Goal: Task Accomplishment & Management: Complete application form

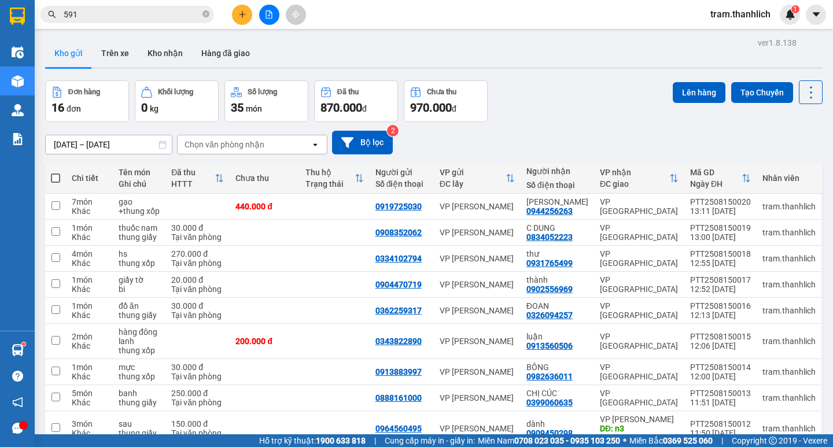
click at [237, 12] on button at bounding box center [242, 15] width 20 height 20
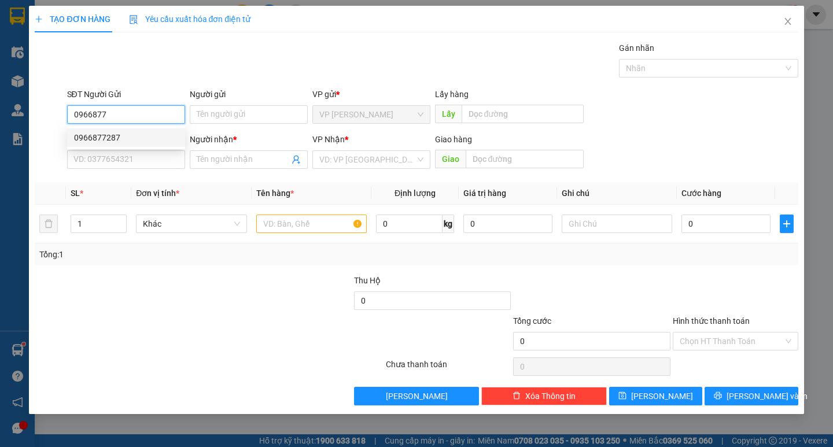
click at [120, 141] on div "0966877287" at bounding box center [126, 137] width 104 height 13
type input "0966877287"
type input "0979712744"
type input "HONDA TUẤN"
type input "[PERSON_NAME]"
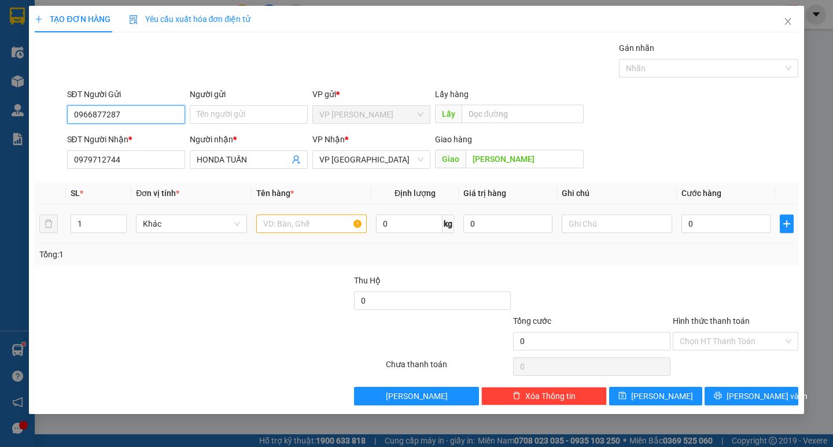
type input "0966877287"
click at [332, 226] on input "text" at bounding box center [311, 224] width 110 height 19
type input "phu kien xe"
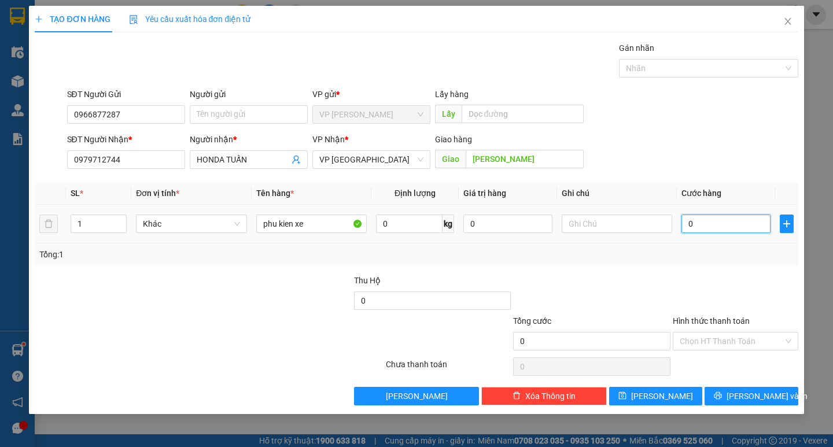
click at [688, 220] on input "0" at bounding box center [725, 224] width 89 height 19
type input "3"
type input "30"
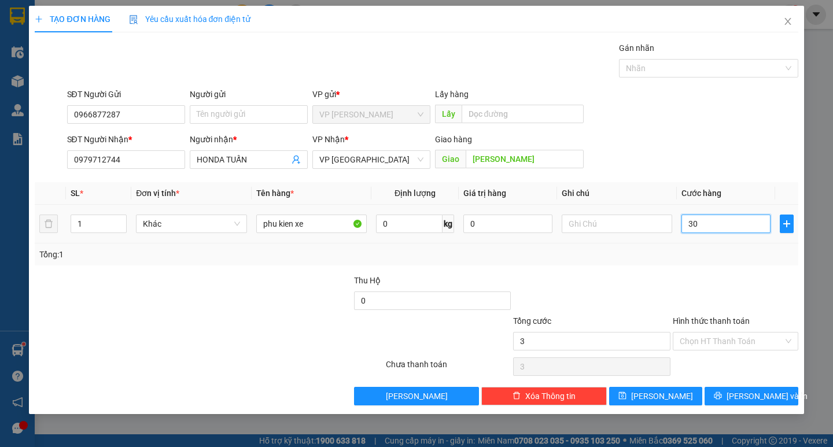
type input "30"
type input "300"
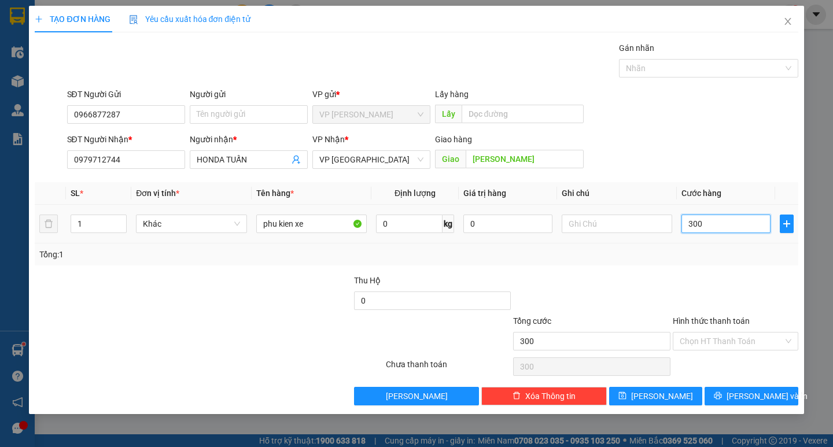
type input "3.000"
type input "30.000"
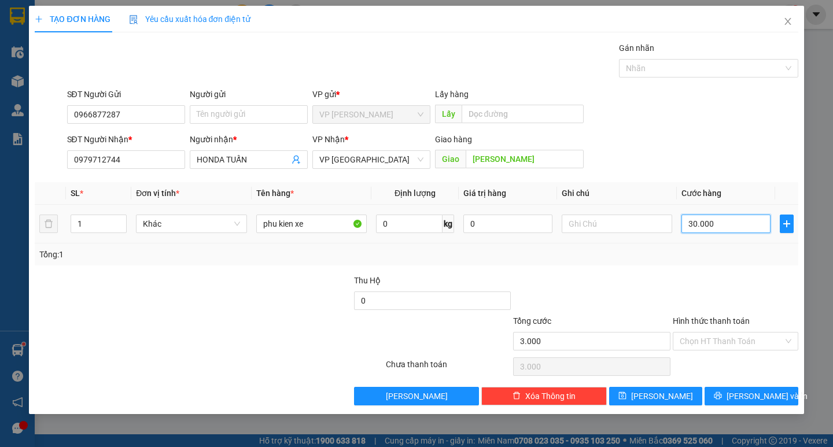
type input "30.000"
drag, startPoint x: 727, startPoint y: 397, endPoint x: 423, endPoint y: 178, distance: 374.6
click at [718, 390] on button "[PERSON_NAME] và In" at bounding box center [751, 396] width 93 height 19
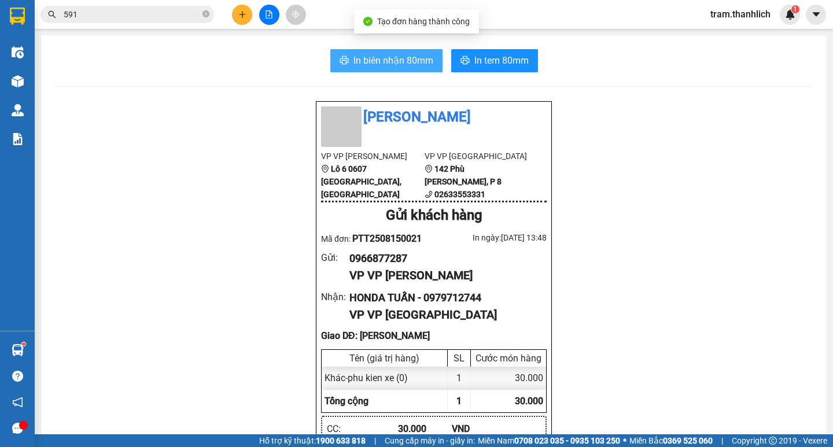
click at [389, 50] on button "In biên nhận 80mm" at bounding box center [386, 60] width 112 height 23
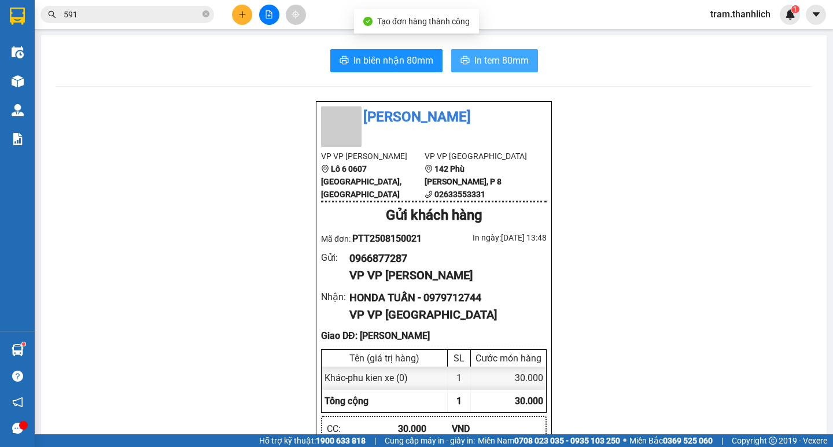
click at [484, 54] on span "In tem 80mm" at bounding box center [501, 60] width 54 height 14
click at [247, 19] on button at bounding box center [242, 15] width 20 height 20
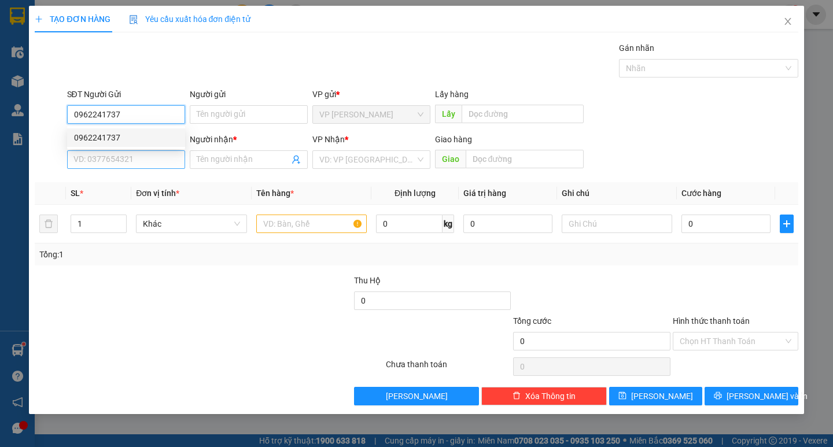
type input "0962241737"
click at [180, 156] on input "SĐT Người Nhận *" at bounding box center [126, 159] width 118 height 19
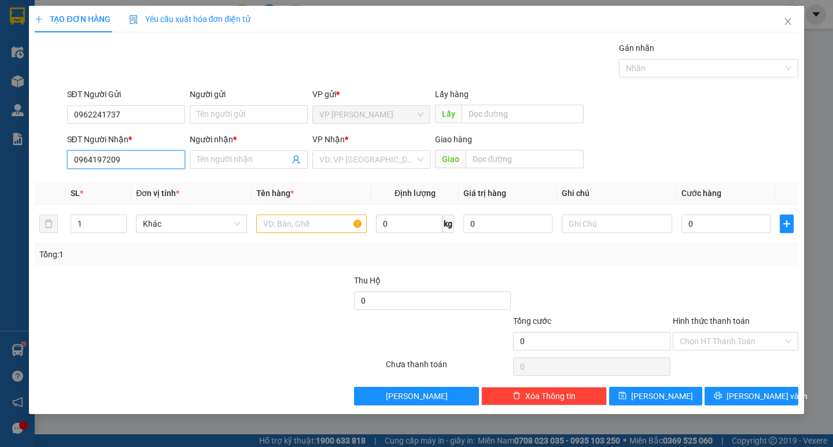
type input "0964197209"
click at [215, 170] on div "Người nhận * Tên người nhận" at bounding box center [249, 153] width 118 height 40
click at [217, 163] on input "Người nhận *" at bounding box center [243, 159] width 93 height 13
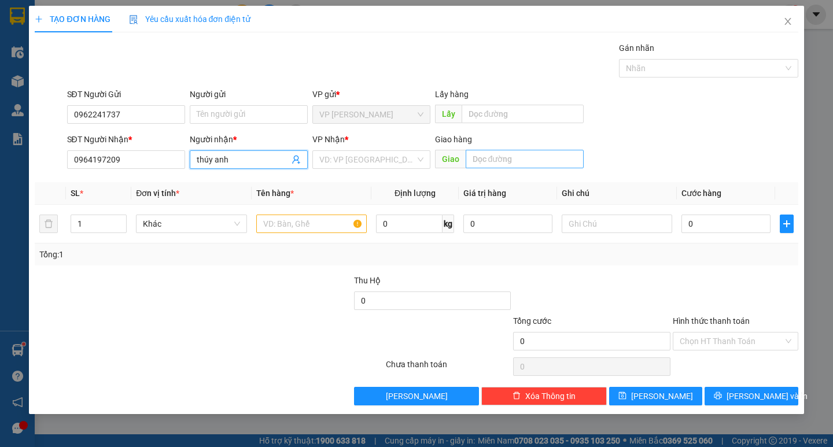
type input "thúy anh"
click at [494, 160] on input "text" at bounding box center [525, 159] width 118 height 19
click at [511, 148] on div "Giao hàng" at bounding box center [509, 141] width 149 height 17
drag, startPoint x: 511, startPoint y: 149, endPoint x: 513, endPoint y: 156, distance: 7.2
click at [512, 152] on div "Giao hàng Giao gia lai" at bounding box center [509, 153] width 149 height 40
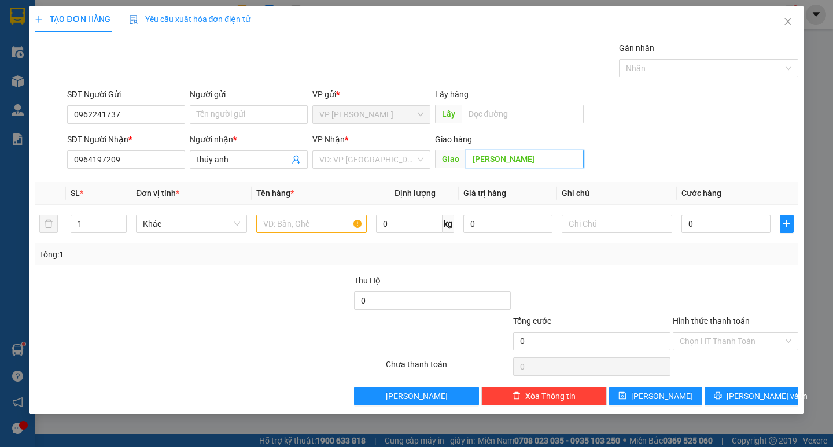
click at [513, 157] on input "[PERSON_NAME]" at bounding box center [525, 159] width 118 height 19
type input "g"
type input "e h leo"
click at [300, 228] on input "text" at bounding box center [311, 224] width 110 height 19
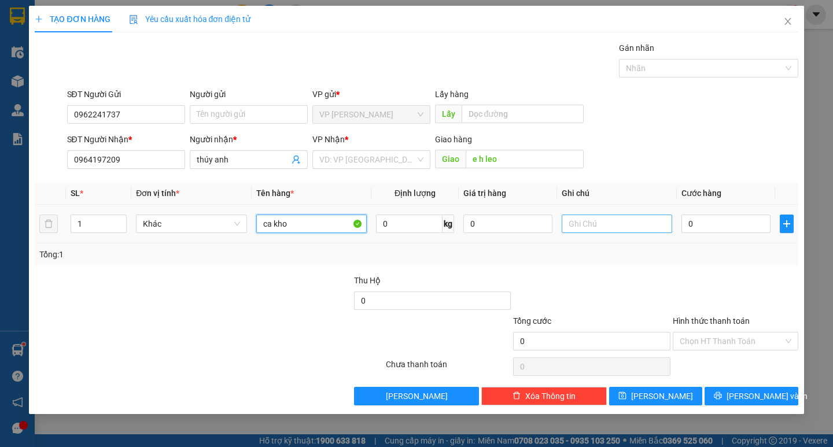
type input "ca kho"
click at [634, 223] on input "text" at bounding box center [617, 224] width 110 height 19
type input "thung xốp"
click at [692, 212] on td "0" at bounding box center [726, 224] width 98 height 39
type input "1"
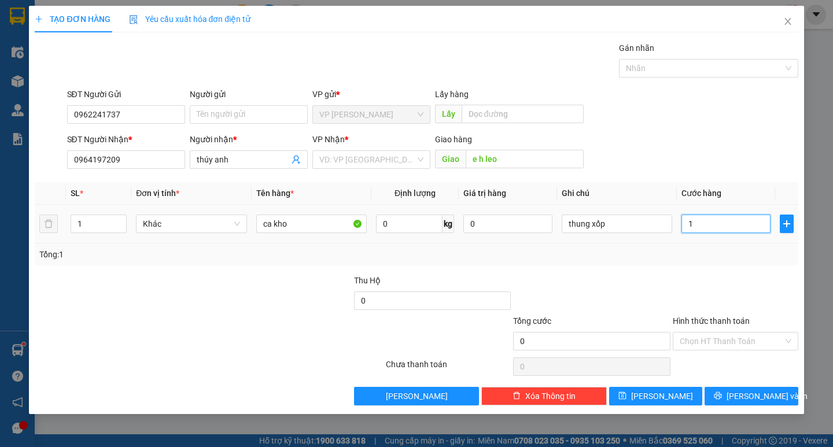
type input "1"
type input "10"
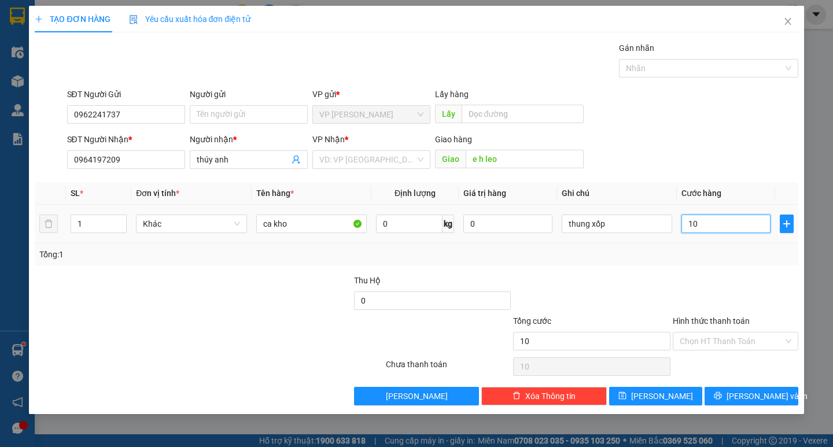
type input "100"
type input "1.000"
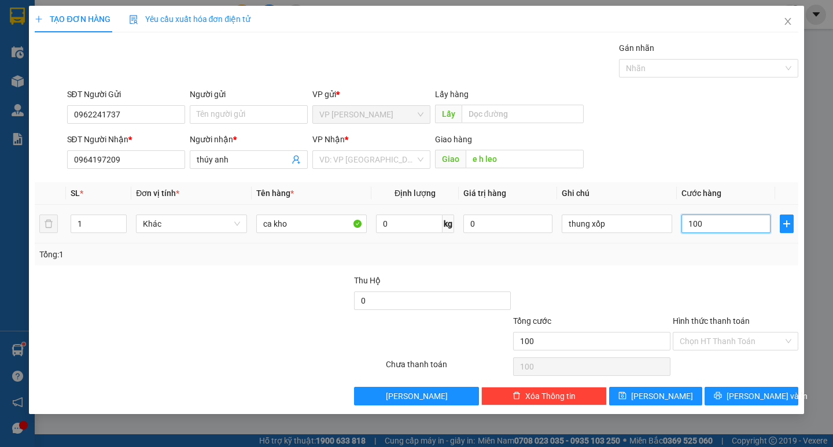
type input "1.000"
type input "10.000"
type input "100.000"
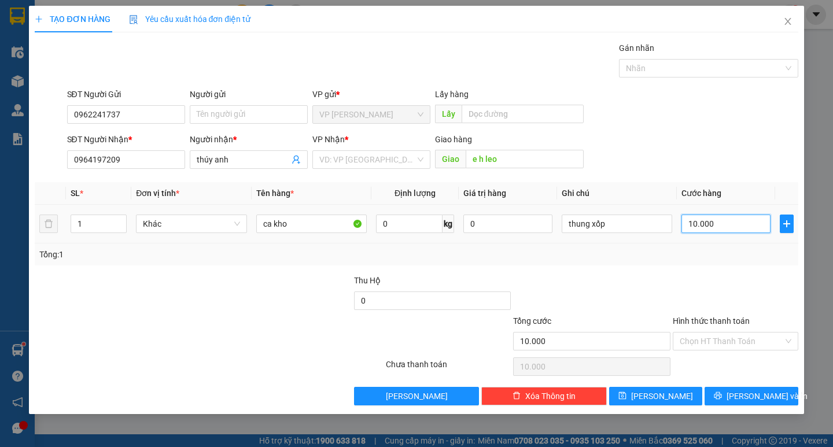
type input "100.000"
click at [695, 352] on div "Hình thức thanh toán Chọn HT Thanh Toán" at bounding box center [736, 335] width 126 height 40
click at [702, 340] on input "Hình thức thanh toán" at bounding box center [732, 341] width 104 height 17
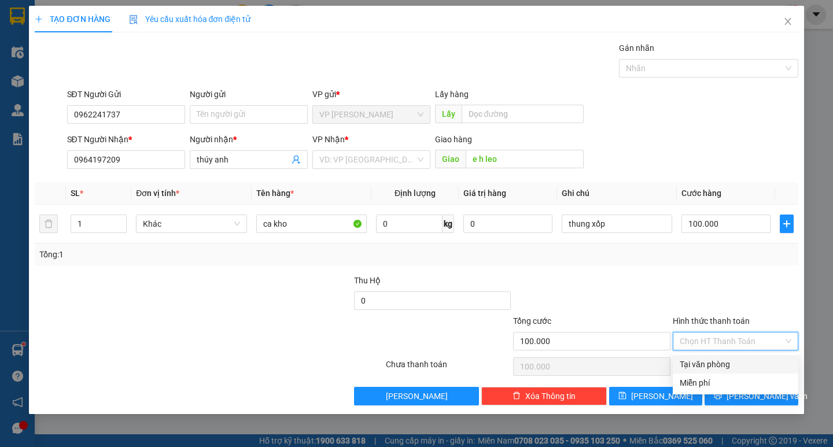
click at [703, 360] on div "Tại văn phòng" at bounding box center [736, 364] width 112 height 13
type input "0"
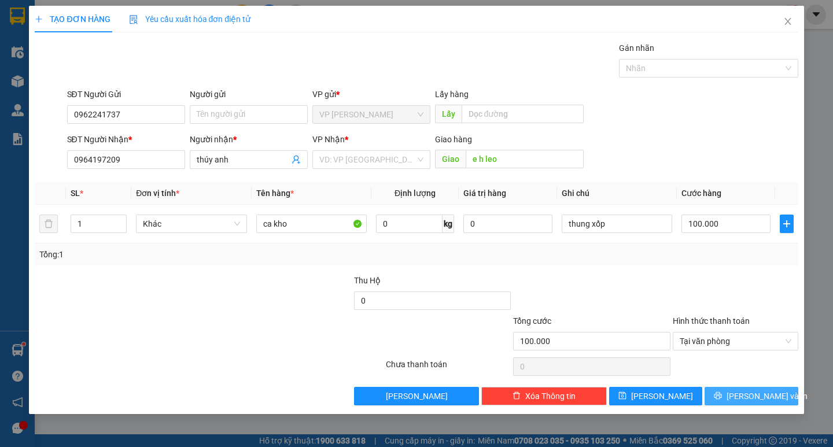
click at [725, 396] on button "[PERSON_NAME] và In" at bounding box center [751, 396] width 93 height 19
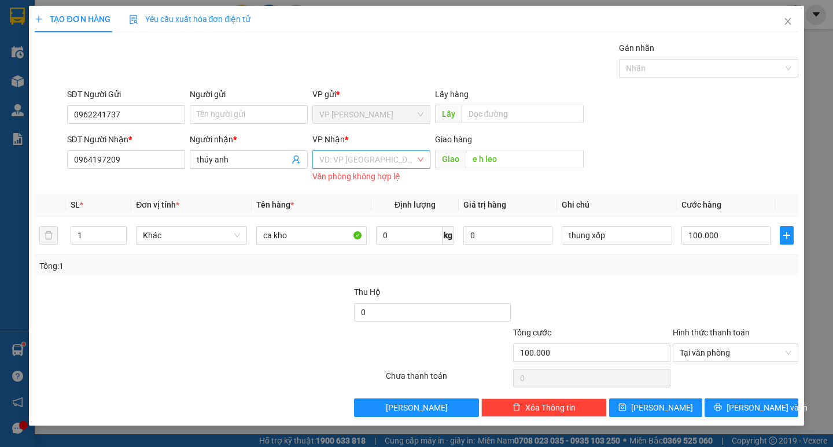
click at [381, 161] on input "search" at bounding box center [367, 159] width 96 height 17
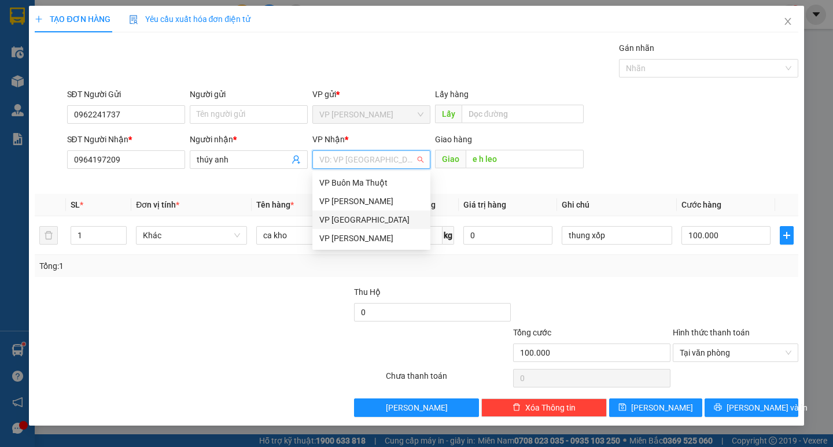
click at [359, 225] on div "VP [GEOGRAPHIC_DATA]" at bounding box center [371, 219] width 104 height 13
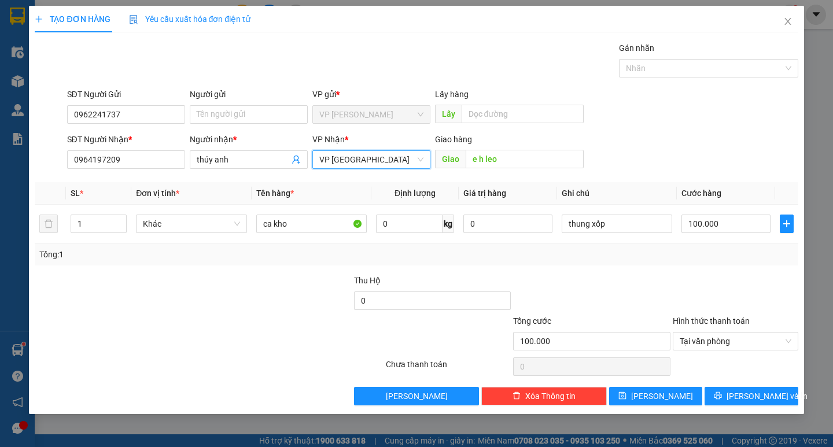
click at [400, 168] on div "VP Nhận * VP Đà Lạt VP [GEOGRAPHIC_DATA]" at bounding box center [371, 153] width 118 height 40
drag, startPoint x: 360, startPoint y: 155, endPoint x: 359, endPoint y: 171, distance: 15.7
click at [360, 156] on span "VP [GEOGRAPHIC_DATA]" at bounding box center [371, 159] width 104 height 17
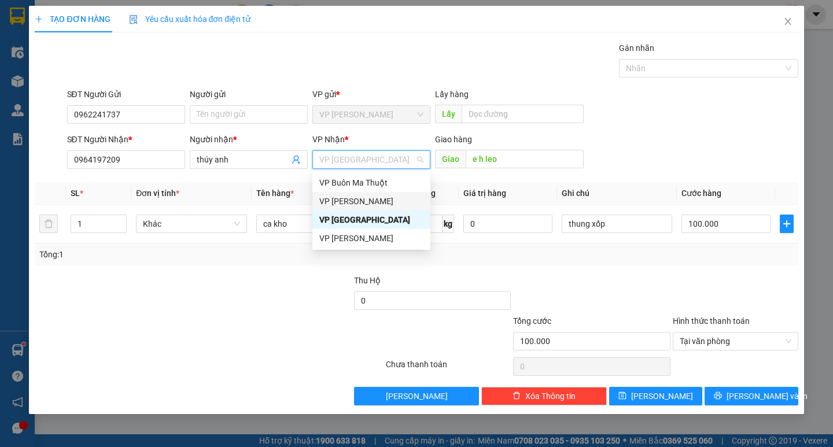
click at [355, 199] on div "VP [PERSON_NAME]" at bounding box center [371, 201] width 104 height 13
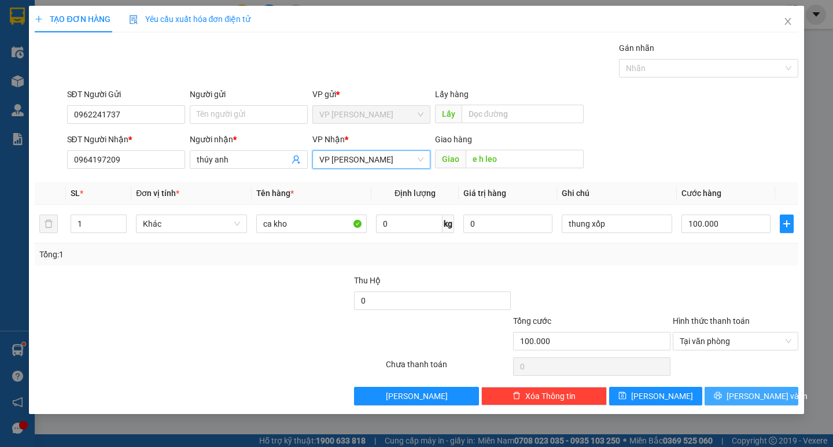
drag, startPoint x: 730, startPoint y: 391, endPoint x: 687, endPoint y: 352, distance: 58.6
click at [730, 389] on button "[PERSON_NAME] và In" at bounding box center [751, 396] width 93 height 19
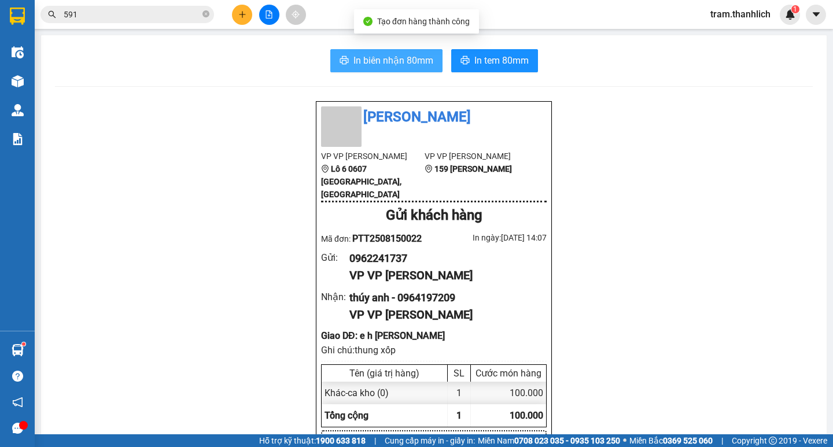
click at [393, 67] on span "In biên nhận 80mm" at bounding box center [393, 60] width 80 height 14
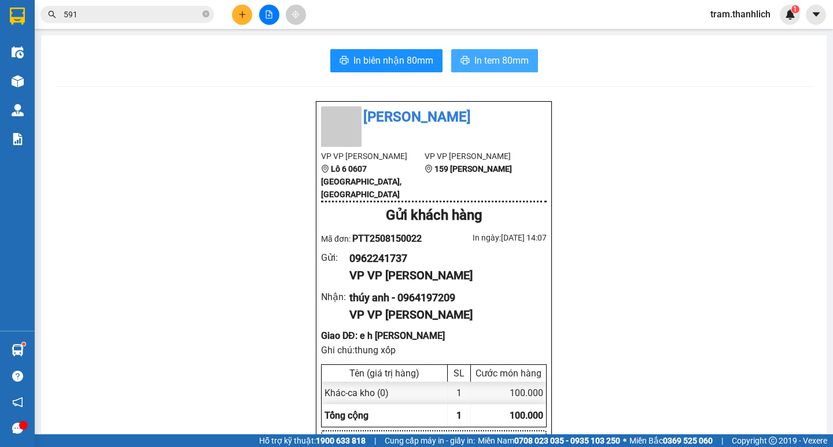
click at [516, 56] on span "In tem 80mm" at bounding box center [501, 60] width 54 height 14
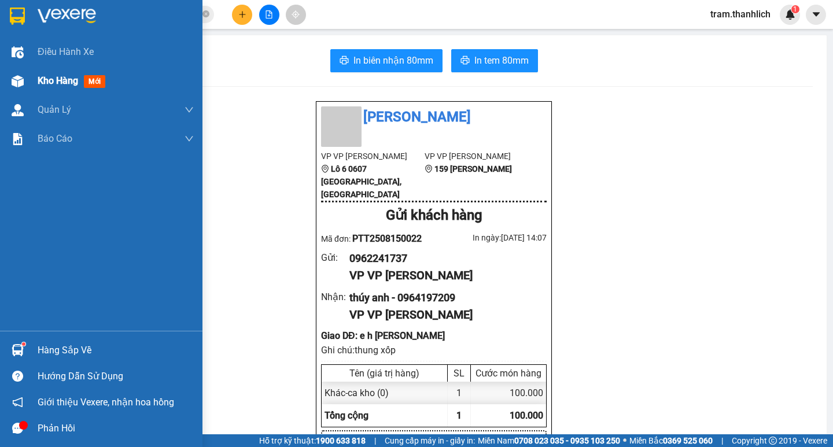
click at [31, 77] on div "Kho hàng mới" at bounding box center [101, 81] width 202 height 29
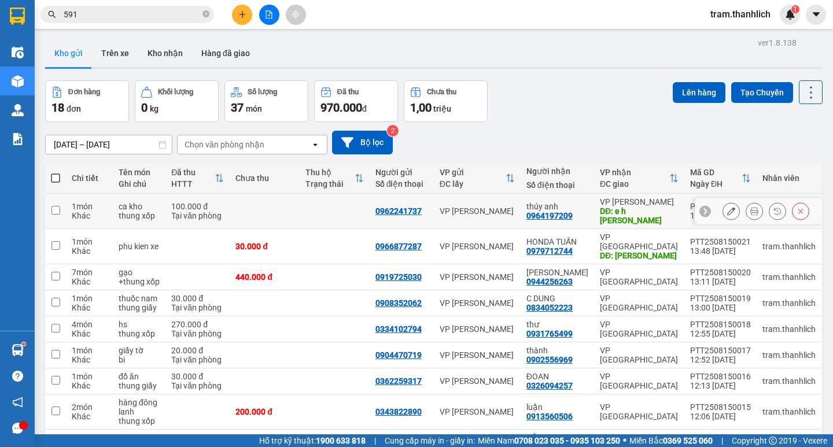
click at [54, 206] on input "checkbox" at bounding box center [55, 210] width 9 height 9
checkbox input "true"
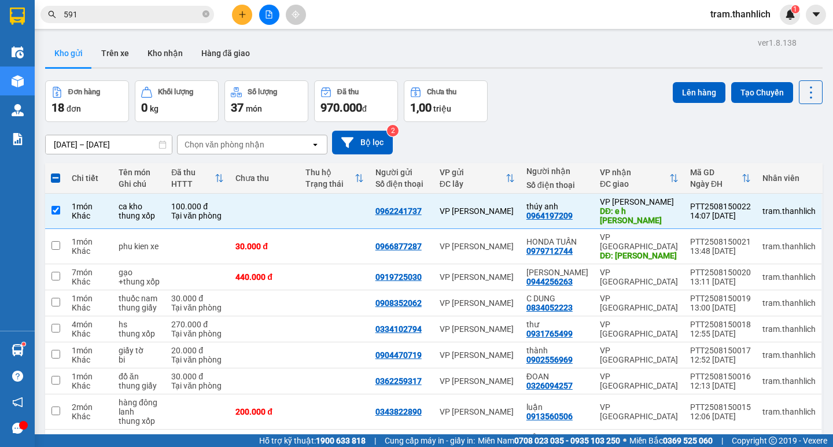
click at [60, 176] on th at bounding box center [55, 178] width 21 height 31
click at [55, 178] on span at bounding box center [55, 178] width 9 height 9
click at [56, 172] on input "checkbox" at bounding box center [56, 172] width 0 height 0
checkbox input "true"
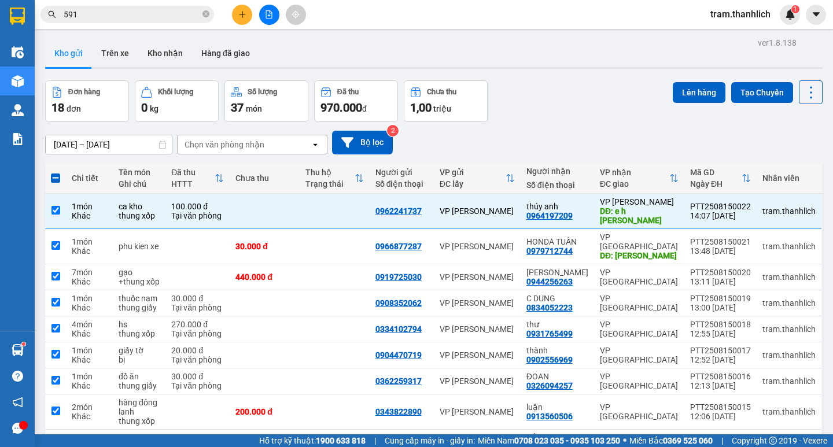
checkbox input "true"
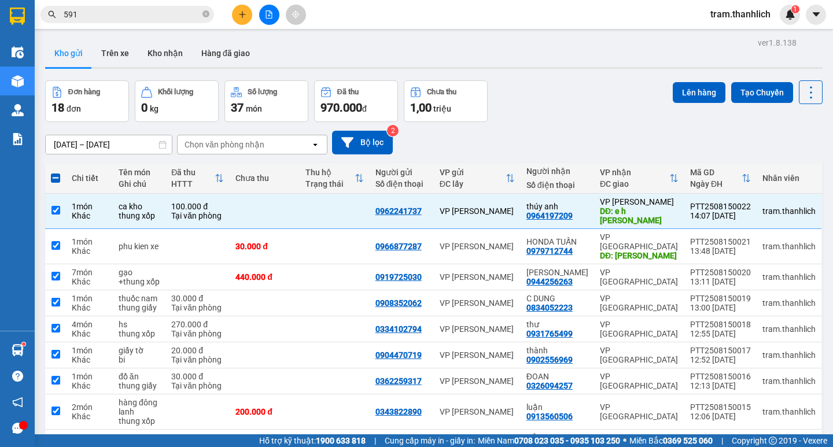
checkbox input "true"
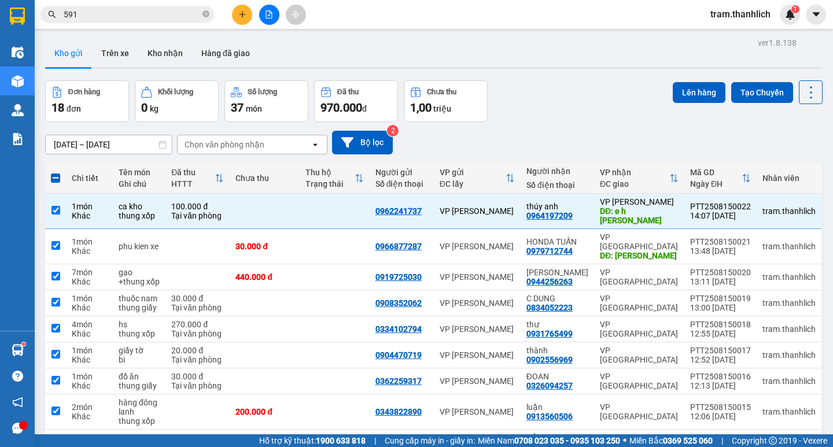
checkbox input "true"
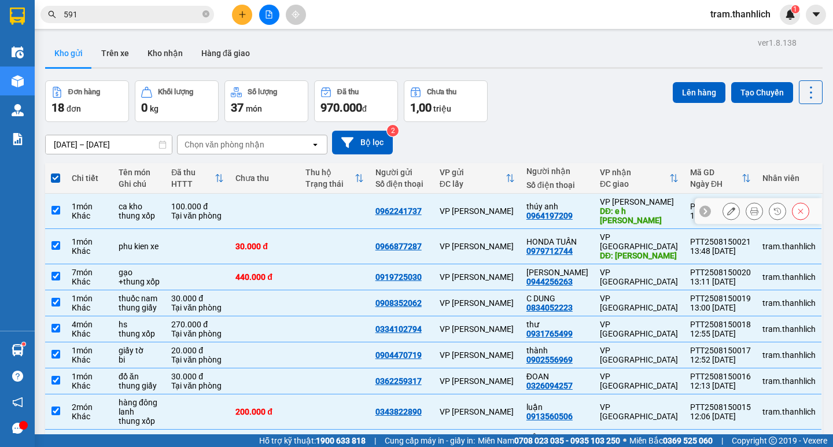
click at [56, 206] on input "checkbox" at bounding box center [55, 210] width 9 height 9
checkbox input "false"
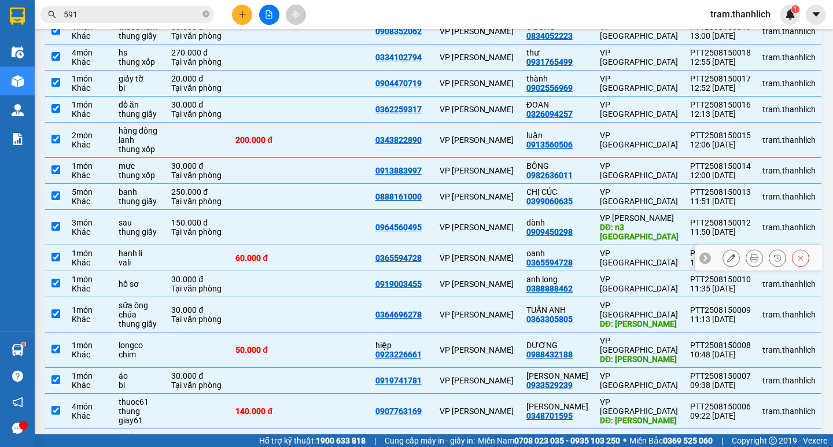
scroll to position [312, 0]
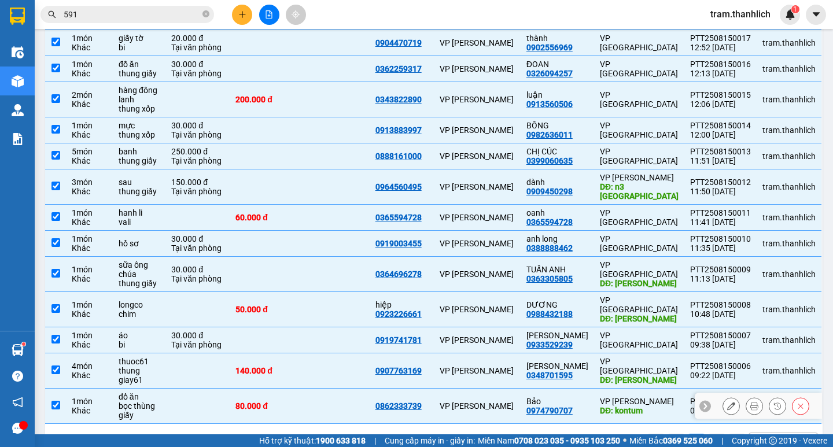
click at [58, 401] on input "checkbox" at bounding box center [55, 405] width 9 height 9
checkbox input "false"
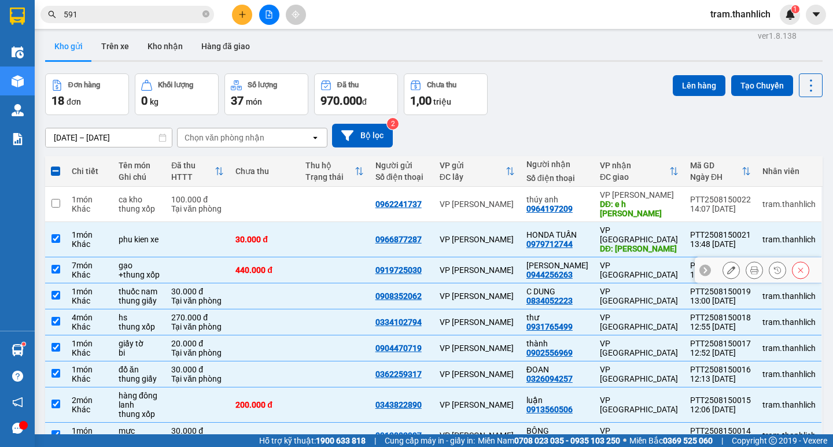
scroll to position [0, 0]
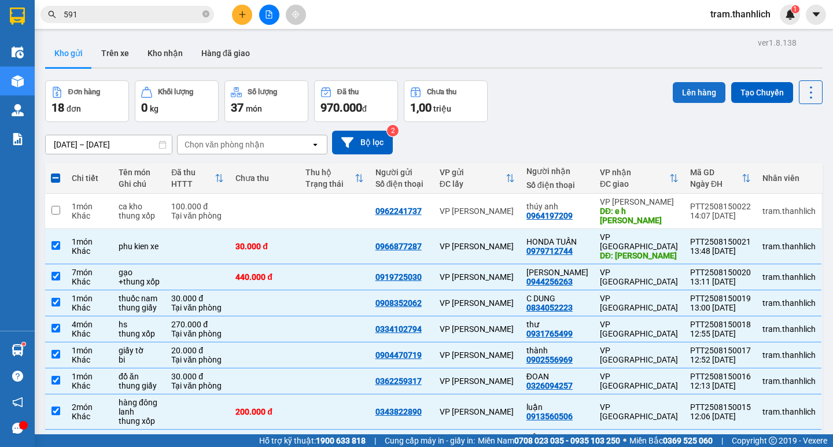
click at [676, 93] on button "Lên hàng" at bounding box center [699, 92] width 53 height 21
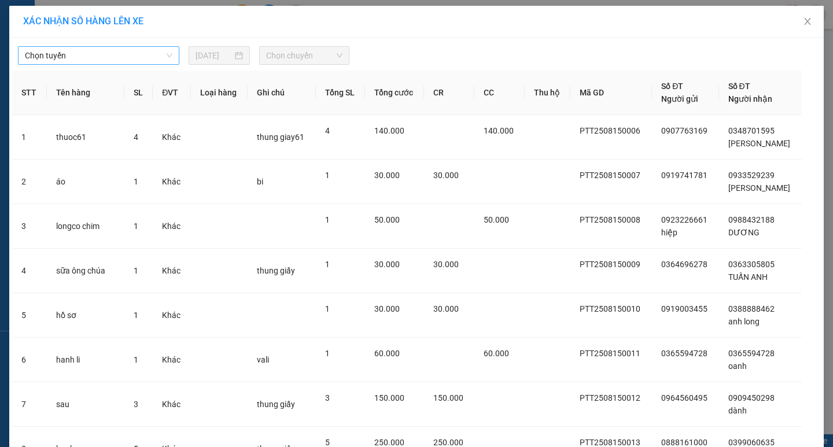
click at [75, 49] on span "Chọn tuyến" at bounding box center [99, 55] width 148 height 17
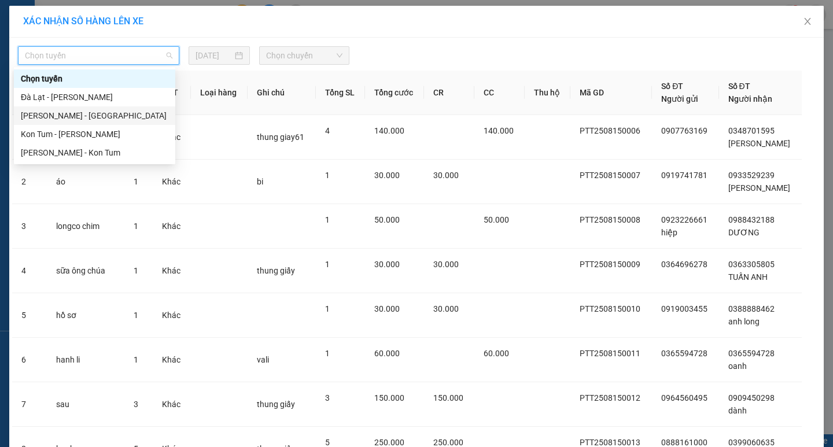
click at [65, 118] on div "[PERSON_NAME] - [GEOGRAPHIC_DATA]" at bounding box center [95, 115] width 148 height 13
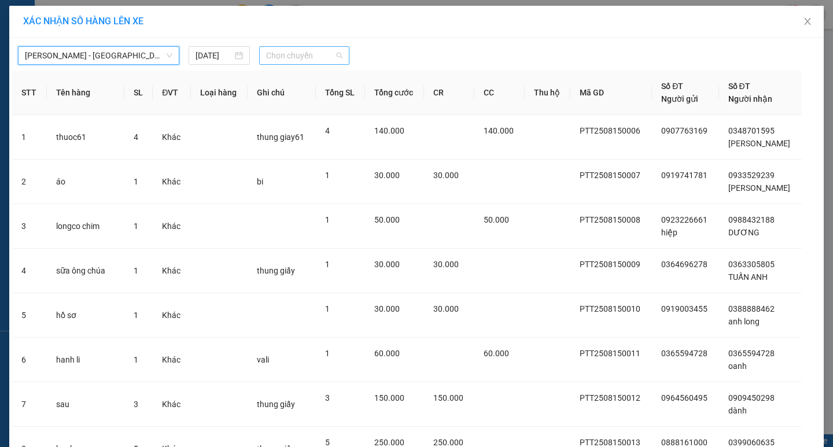
click at [309, 55] on span "Chọn chuyến" at bounding box center [304, 55] width 76 height 17
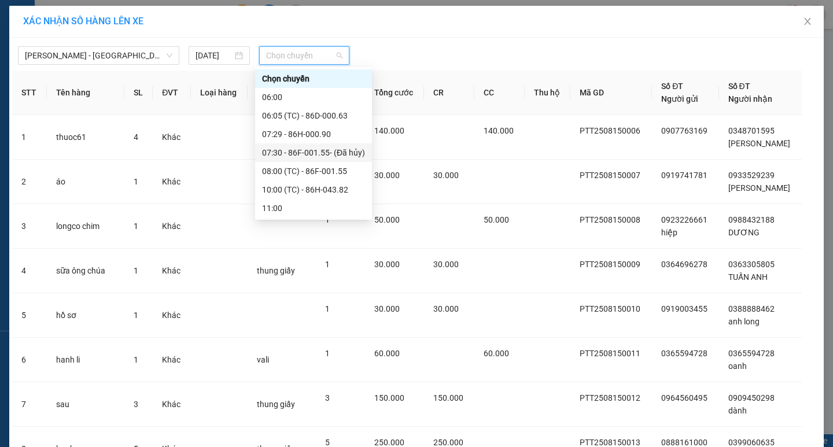
scroll to position [37, 0]
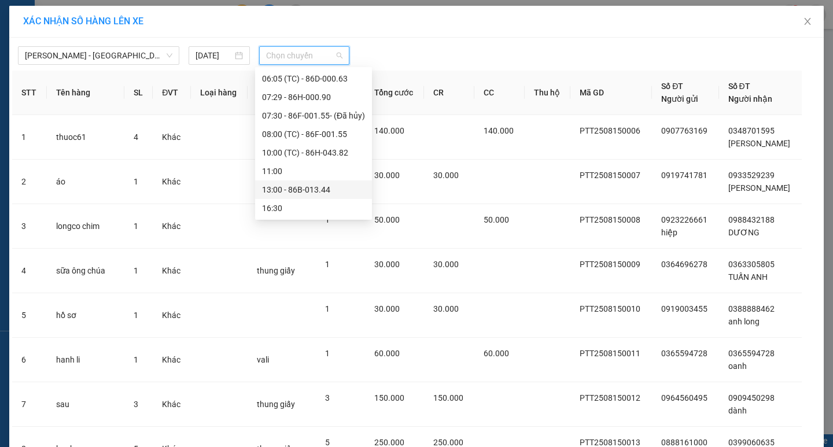
click at [314, 186] on div "13:00 - 86B-013.44" at bounding box center [313, 189] width 103 height 13
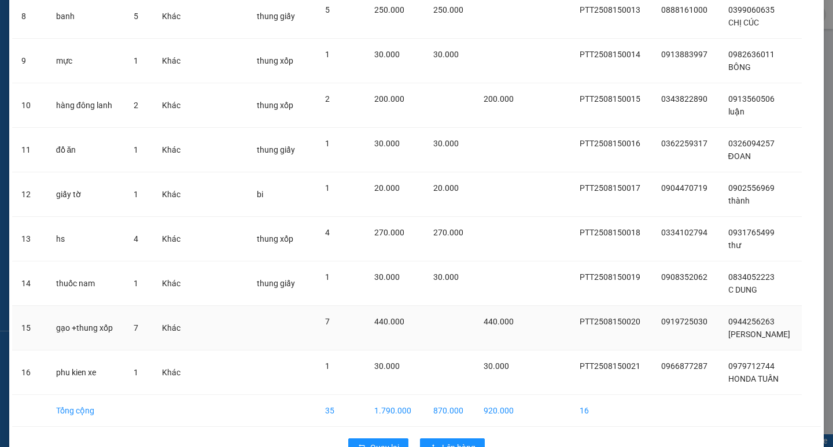
scroll to position [472, 0]
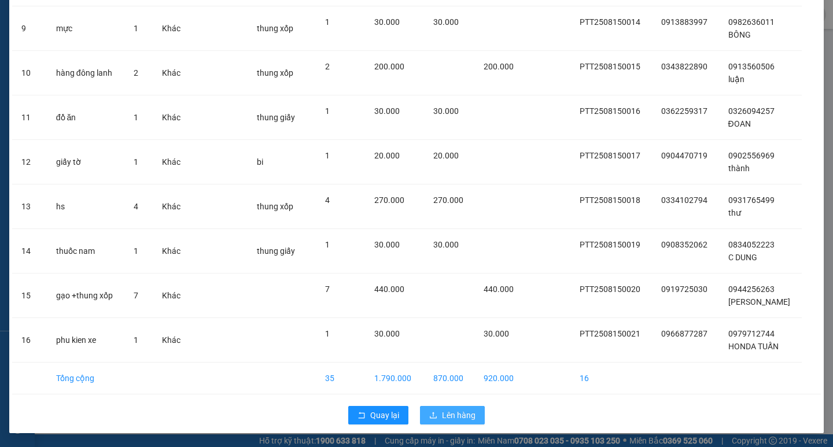
click at [420, 408] on button "Lên hàng" at bounding box center [452, 415] width 65 height 19
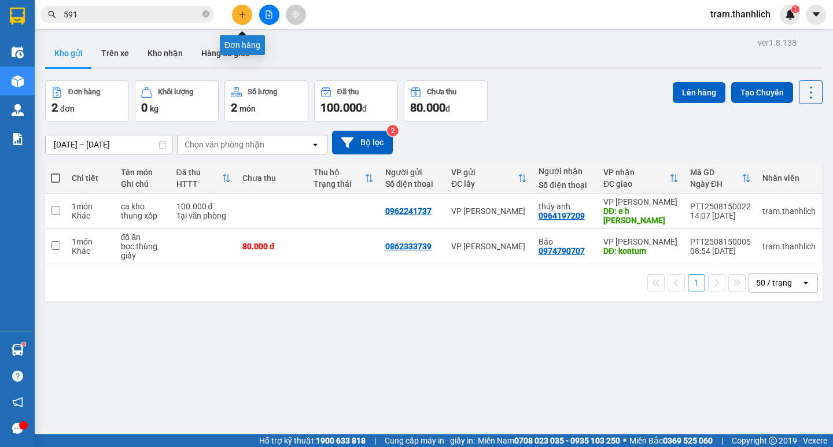
click at [245, 12] on icon "plus" at bounding box center [242, 14] width 8 height 8
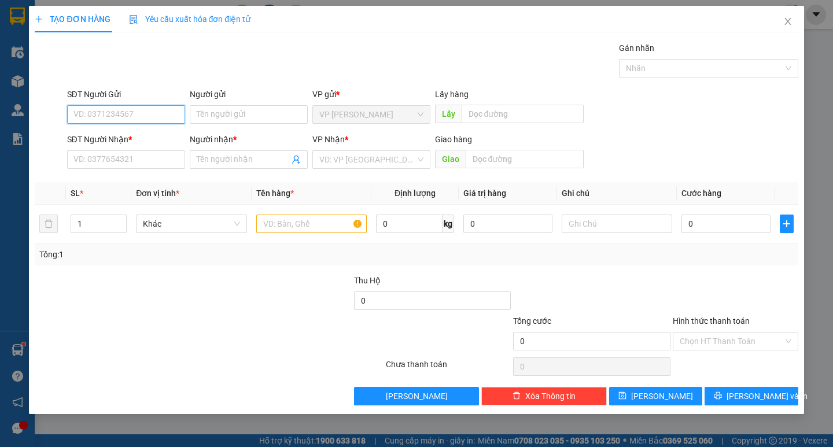
click at [161, 117] on input "SĐT Người Gửi" at bounding box center [126, 114] width 118 height 19
click at [128, 113] on input "SĐT Người Gửi" at bounding box center [126, 114] width 118 height 19
type input "0913846231"
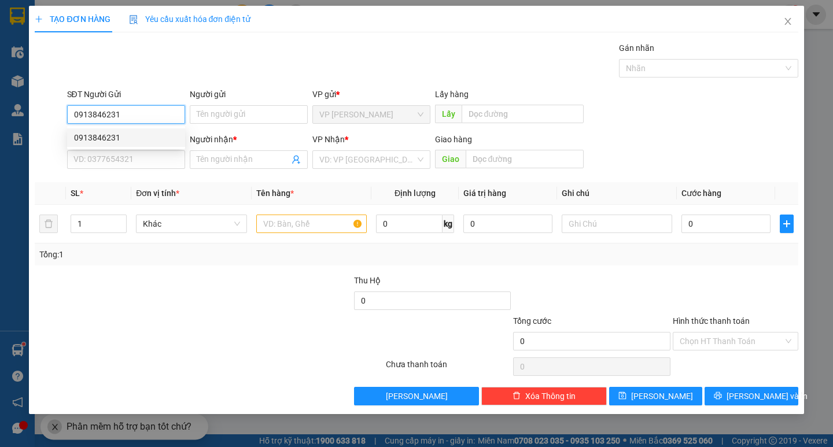
click at [124, 140] on div "0913846231" at bounding box center [126, 137] width 104 height 13
type input "0333019983"
type input "a trung"
type input "[PERSON_NAME] ttc binh an"
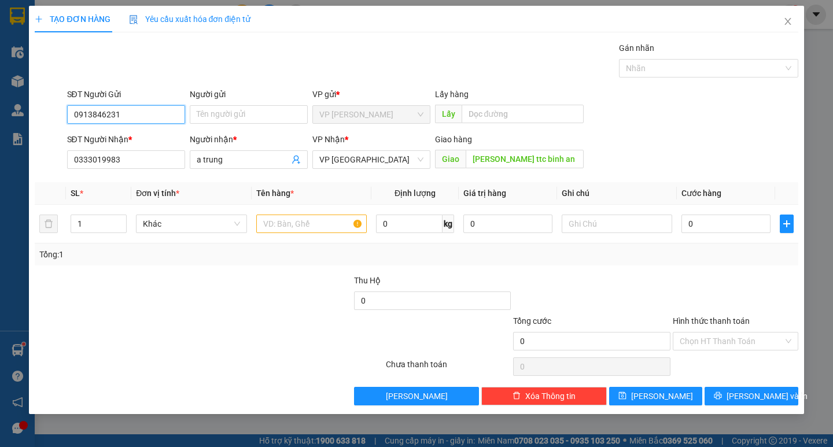
type input "0913846231"
click at [348, 223] on input "text" at bounding box center [311, 224] width 110 height 19
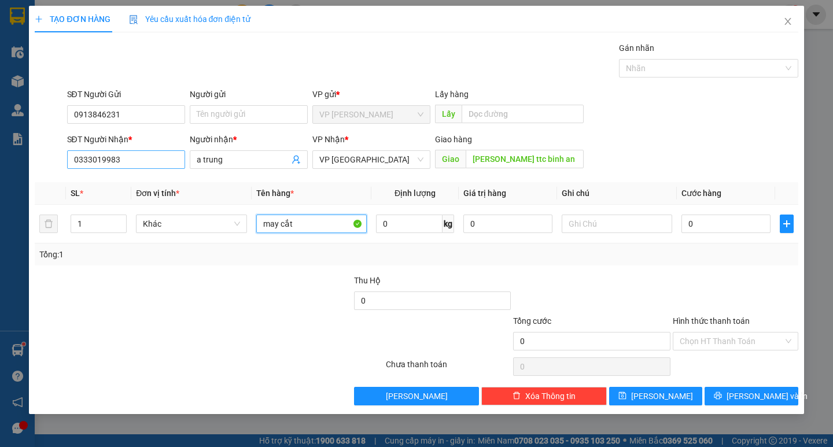
type input "may cắt"
click at [164, 163] on input "0333019983" at bounding box center [126, 159] width 118 height 19
type input "0949682989"
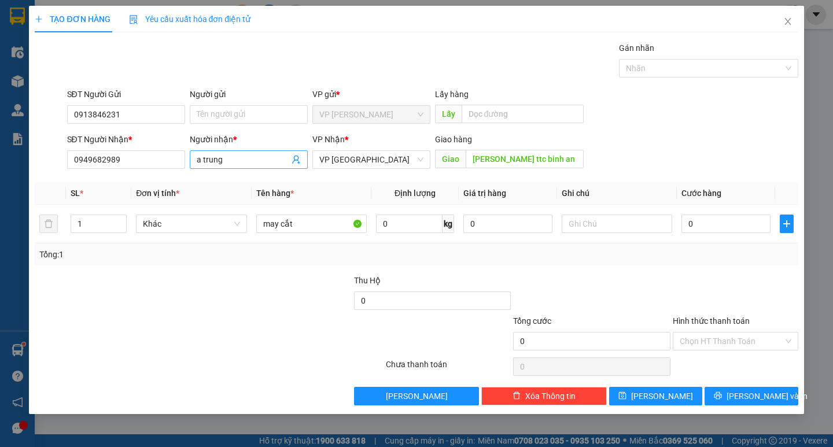
click at [270, 165] on input "a trung" at bounding box center [243, 159] width 93 height 13
type input "a"
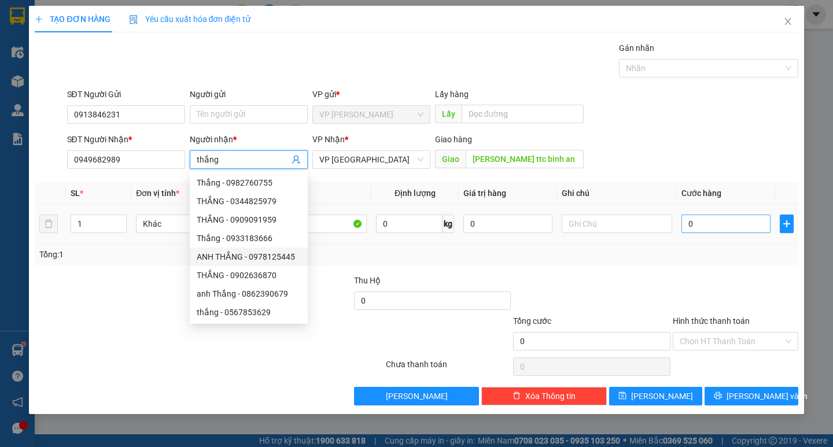
type input "thắng"
click at [694, 224] on input "0" at bounding box center [725, 224] width 89 height 19
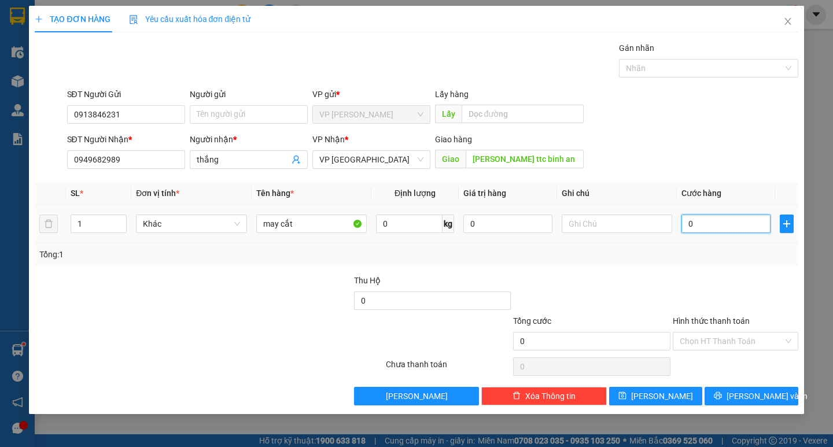
type input "5"
type input "50"
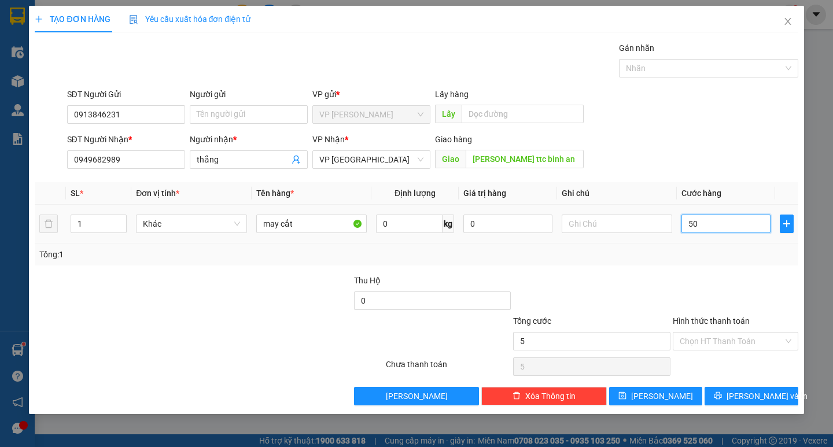
type input "50"
type input "500"
type input "5.000"
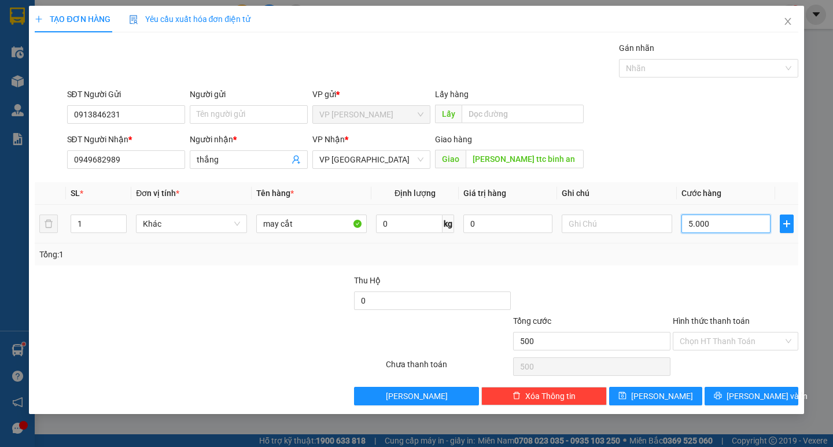
type input "5.000"
type input "50.000"
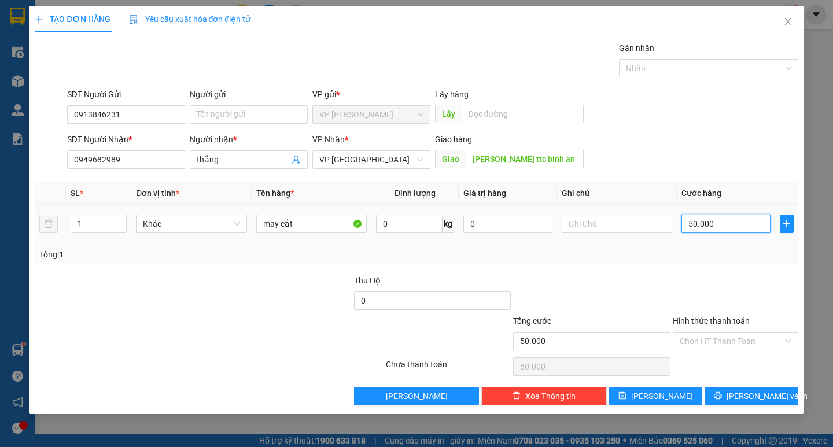
type input "500.000"
type input "50.000"
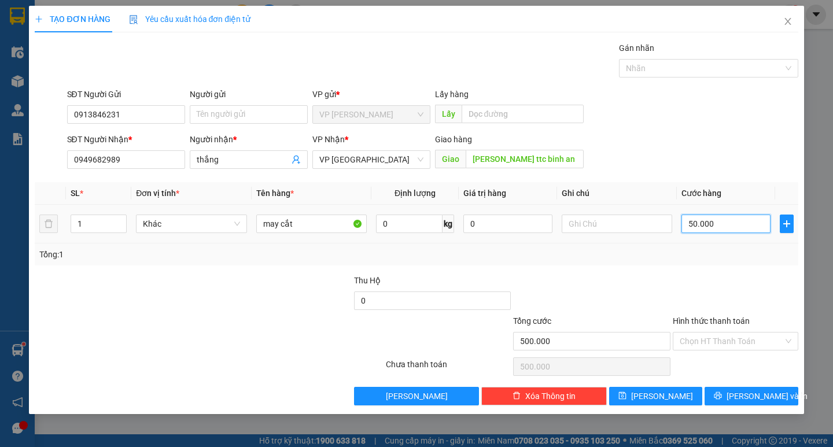
type input "50.000"
drag, startPoint x: 746, startPoint y: 397, endPoint x: 727, endPoint y: 383, distance: 23.5
click at [746, 398] on span "[PERSON_NAME] và In" at bounding box center [767, 396] width 81 height 13
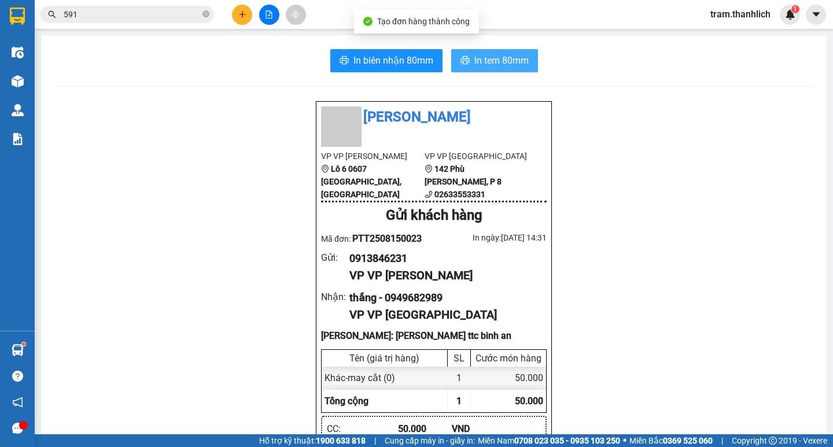
click at [461, 59] on icon "printer" at bounding box center [464, 60] width 9 height 9
click at [121, 21] on span "591" at bounding box center [127, 14] width 174 height 17
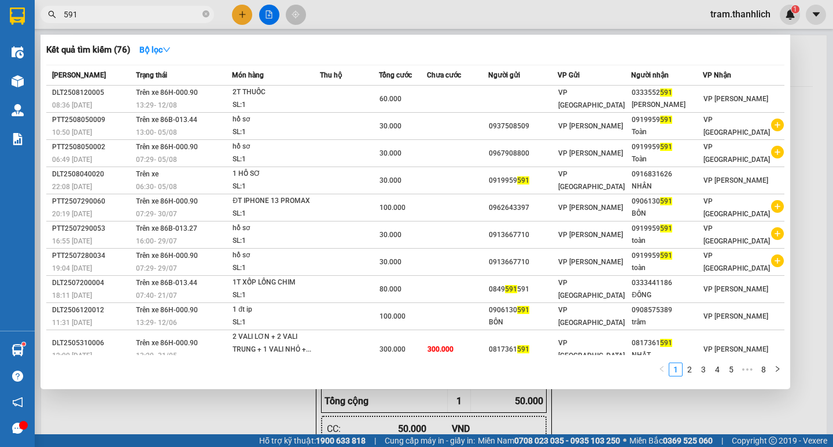
click at [123, 14] on input "591" at bounding box center [132, 14] width 137 height 13
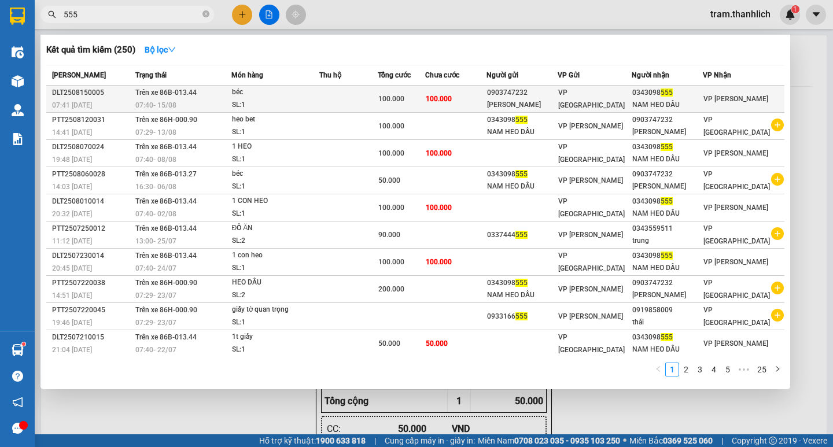
type input "555"
click at [557, 102] on div "[PERSON_NAME]" at bounding box center [522, 105] width 70 height 12
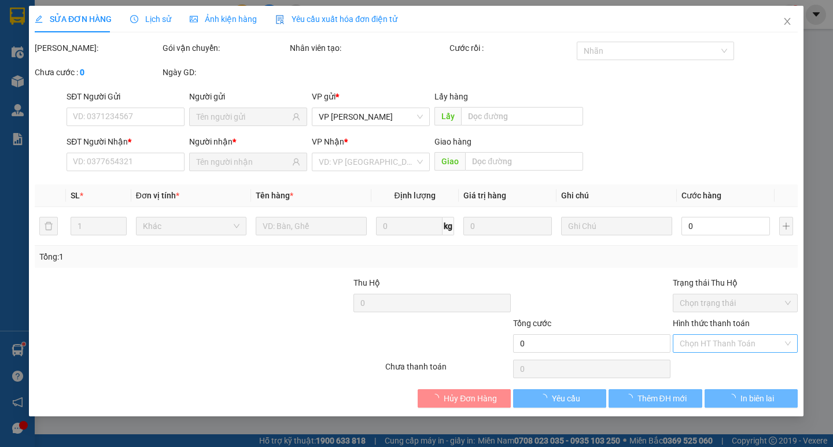
type input "0903747232"
type input "[PERSON_NAME]"
type input "0343098555"
type input "NAM HEO DẦU"
type input "100.000"
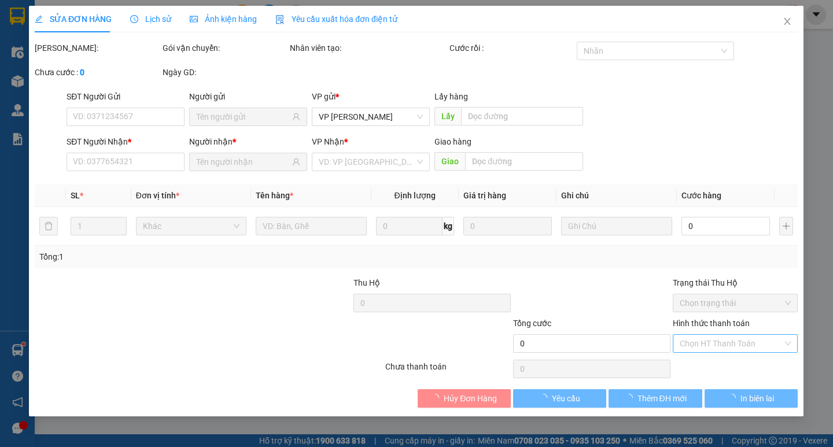
type input "100.000"
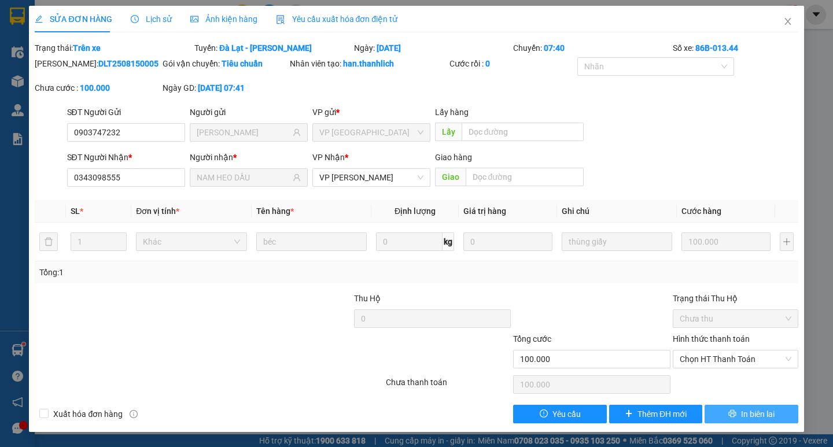
click at [753, 408] on span "In biên lai" at bounding box center [758, 414] width 34 height 13
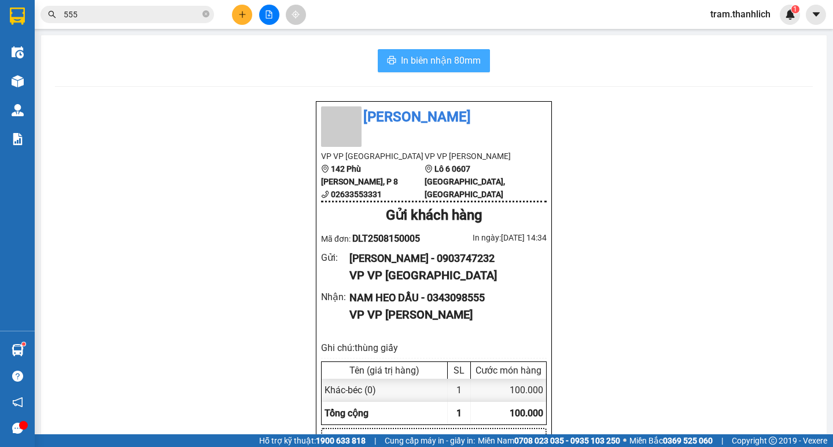
click at [401, 61] on span "In biên nhận 80mm" at bounding box center [441, 60] width 80 height 14
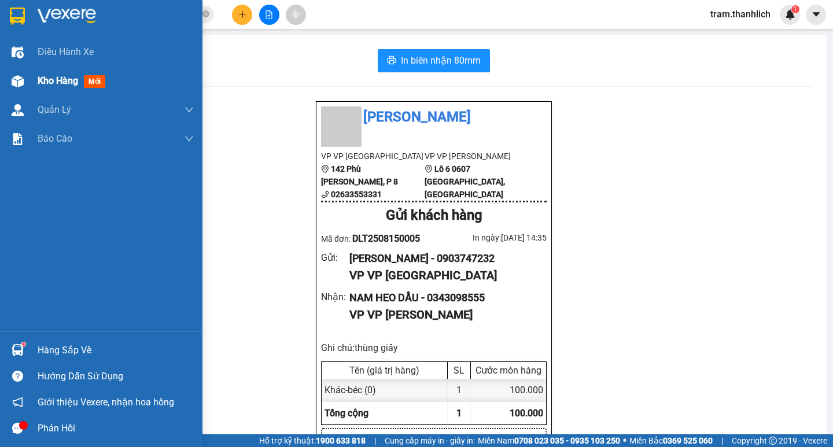
click at [31, 80] on div "Kho hàng mới" at bounding box center [101, 81] width 202 height 29
